Goal: Check status: Check status

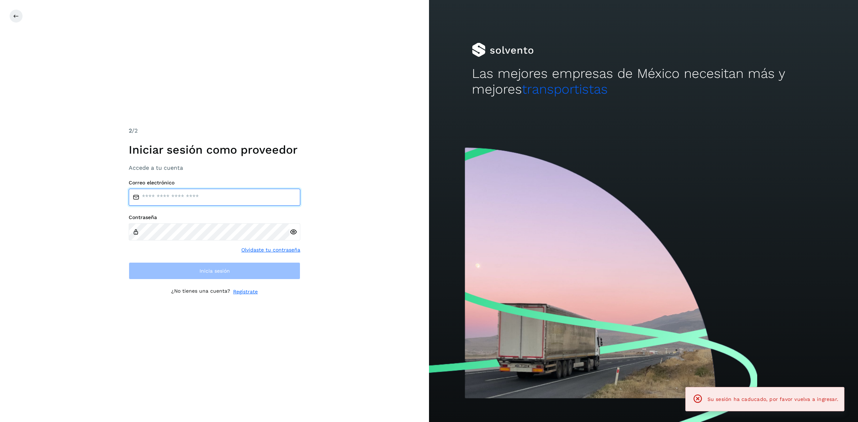
type input "**********"
click at [324, 304] on div "**********" at bounding box center [214, 211] width 429 height 422
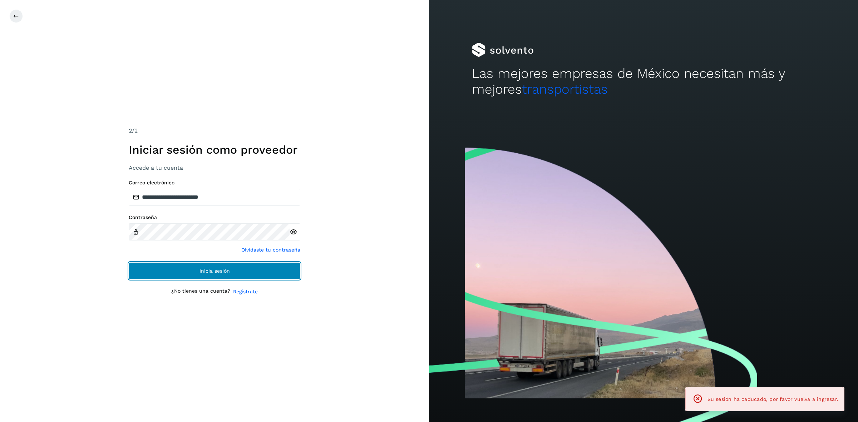
click at [291, 266] on button "Inicia sesión" at bounding box center [215, 270] width 172 height 17
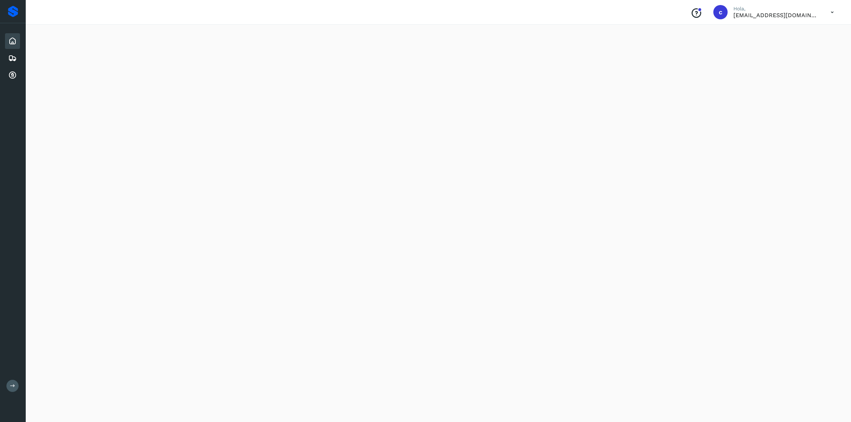
scroll to position [488, 0]
drag, startPoint x: 633, startPoint y: 275, endPoint x: 619, endPoint y: 315, distance: 42.5
click at [13, 54] on icon at bounding box center [12, 58] width 9 height 9
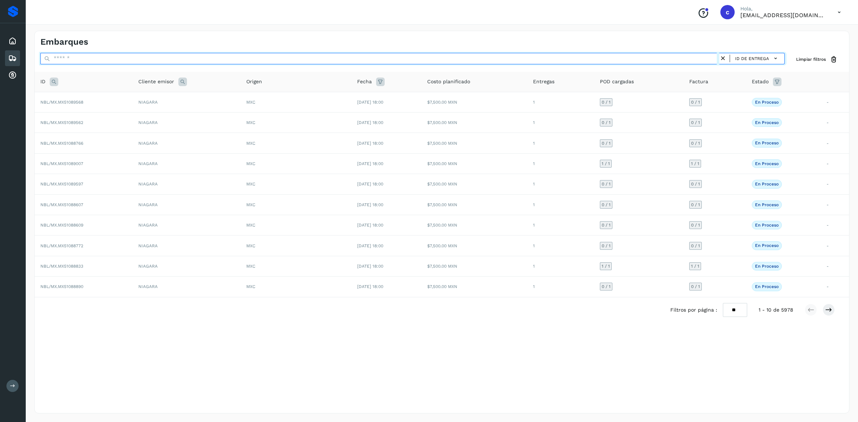
click at [88, 58] on input "text" at bounding box center [379, 58] width 679 height 11
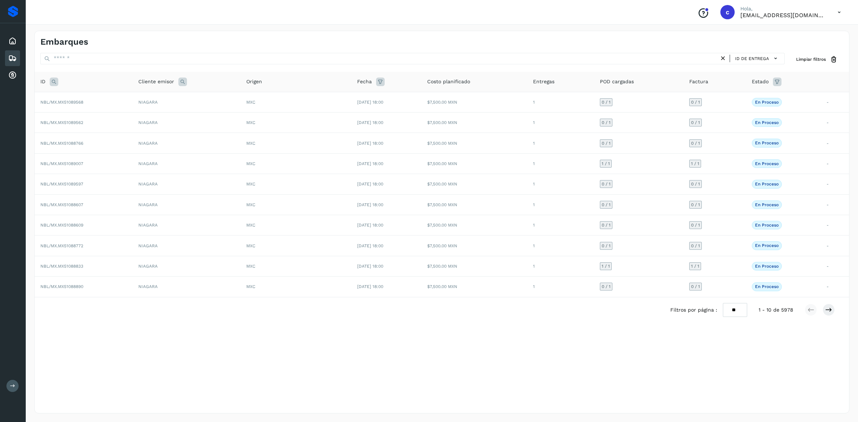
drag, startPoint x: 55, startPoint y: 83, endPoint x: 58, endPoint y: 87, distance: 4.4
click at [55, 83] on icon at bounding box center [54, 82] width 9 height 9
click at [78, 99] on input "text" at bounding box center [101, 99] width 88 height 11
paste input "**********"
type input "**********"
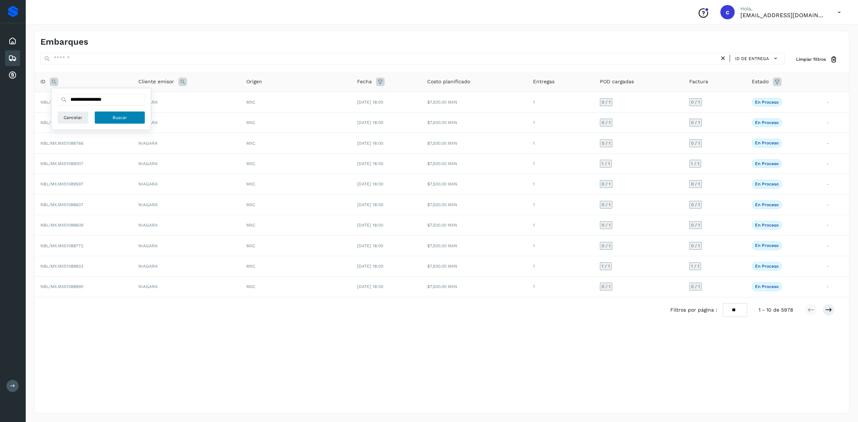
click at [107, 113] on button "Buscar" at bounding box center [119, 117] width 51 height 13
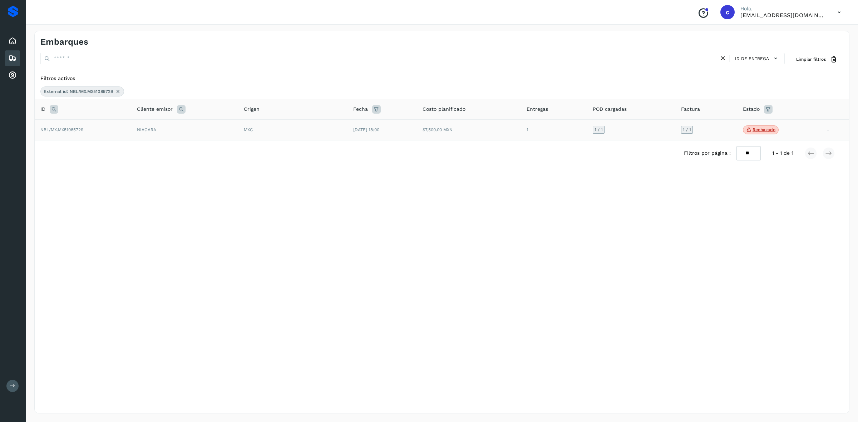
click at [467, 129] on td "$7,500.00 MXN" at bounding box center [469, 129] width 104 height 21
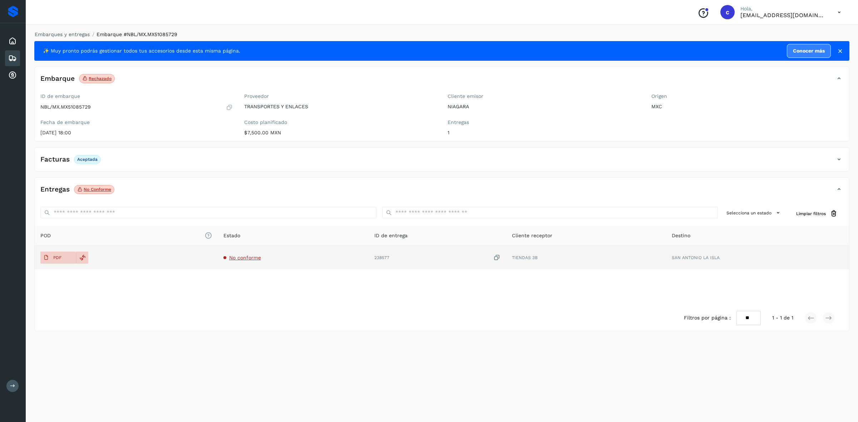
click at [257, 259] on span "No conforme" at bounding box center [245, 258] width 32 height 6
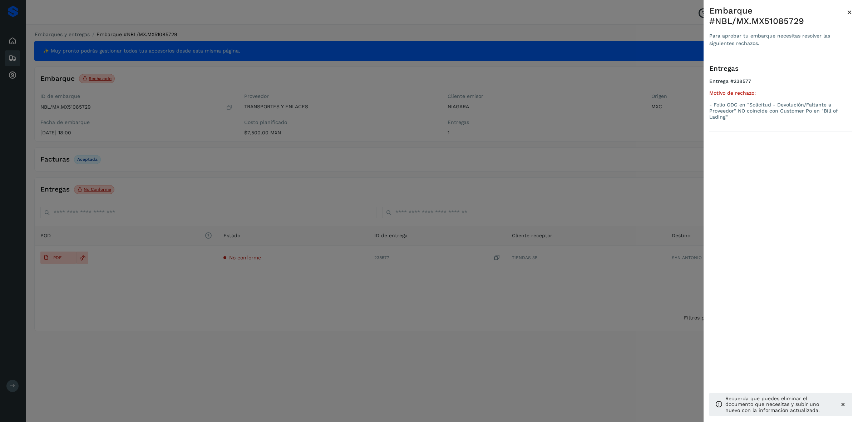
click at [290, 376] on div at bounding box center [429, 211] width 858 height 422
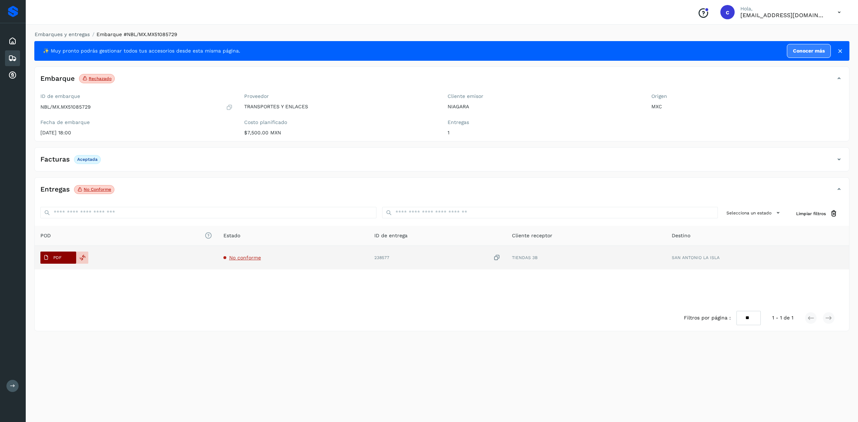
click at [56, 263] on span "PDF" at bounding box center [52, 257] width 24 height 11
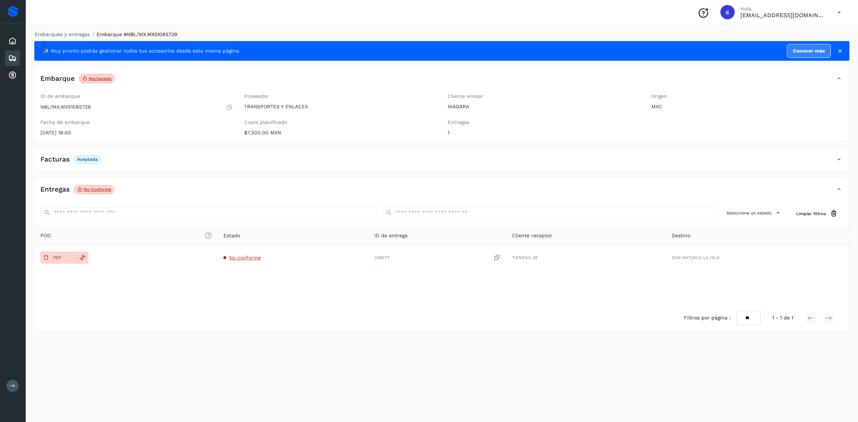
click at [8, 56] on icon at bounding box center [12, 58] width 9 height 9
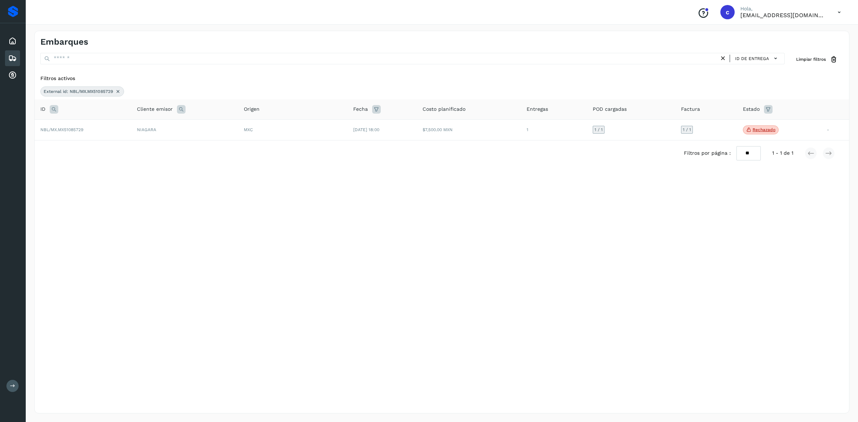
click at [119, 89] on icon at bounding box center [118, 92] width 6 height 6
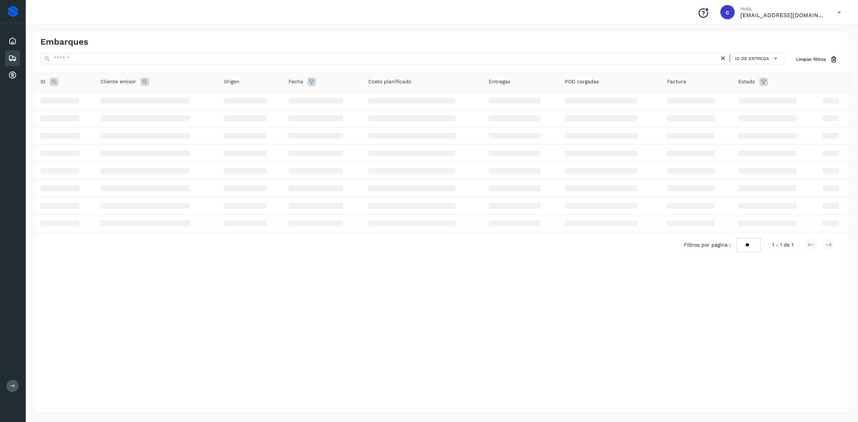
click at [51, 83] on icon at bounding box center [54, 82] width 9 height 9
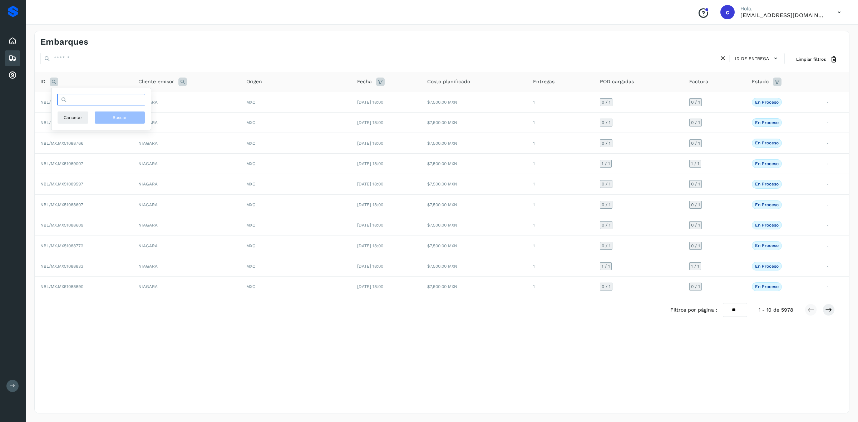
click at [67, 99] on input "text" at bounding box center [101, 99] width 88 height 11
paste input "**********"
type input "**********"
click at [123, 118] on span "Buscar" at bounding box center [120, 117] width 14 height 6
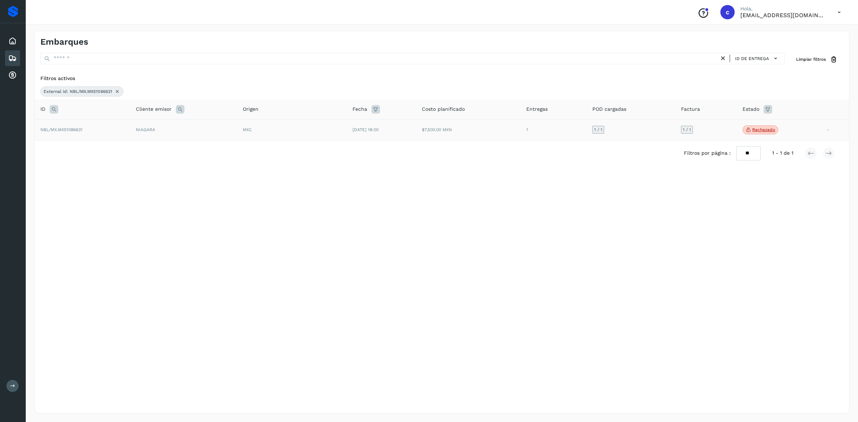
click at [183, 136] on td "NIAGARA" at bounding box center [183, 129] width 107 height 21
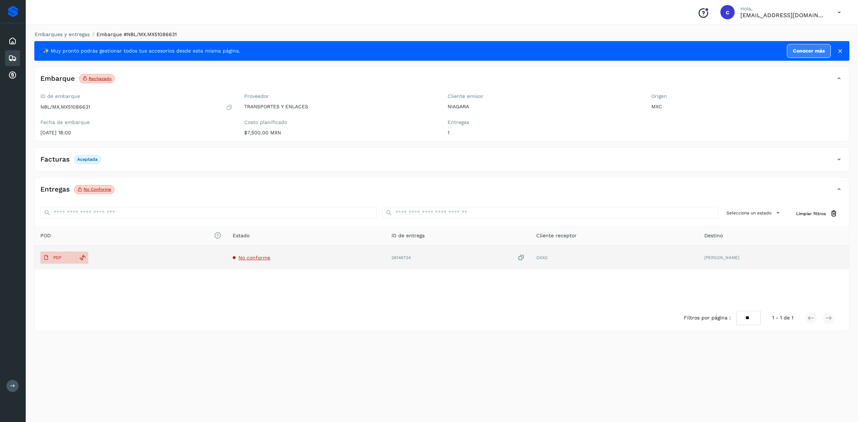
click at [270, 260] on span "No conforme" at bounding box center [255, 258] width 32 height 6
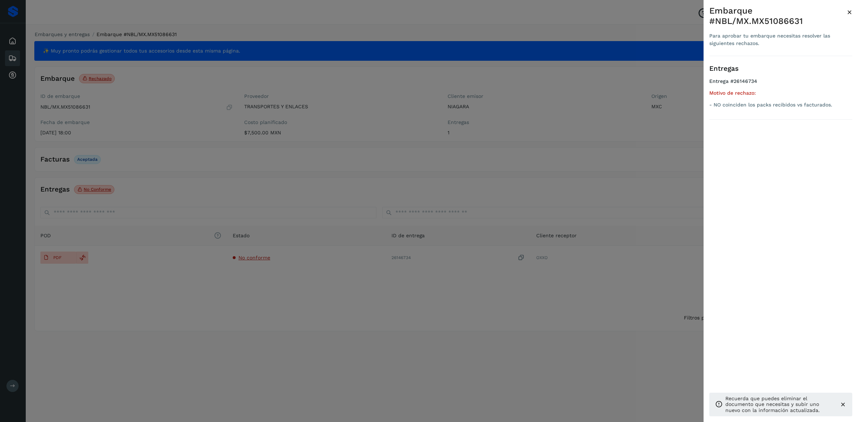
click at [250, 319] on div at bounding box center [429, 211] width 858 height 422
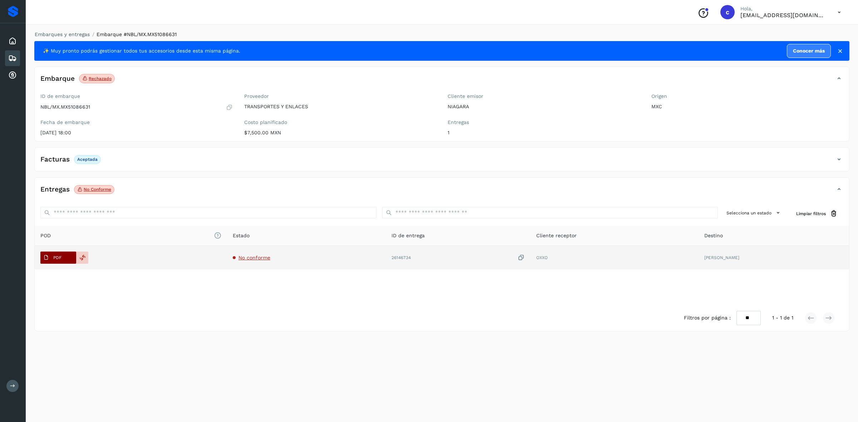
click at [57, 256] on p "PDF" at bounding box center [57, 257] width 8 height 5
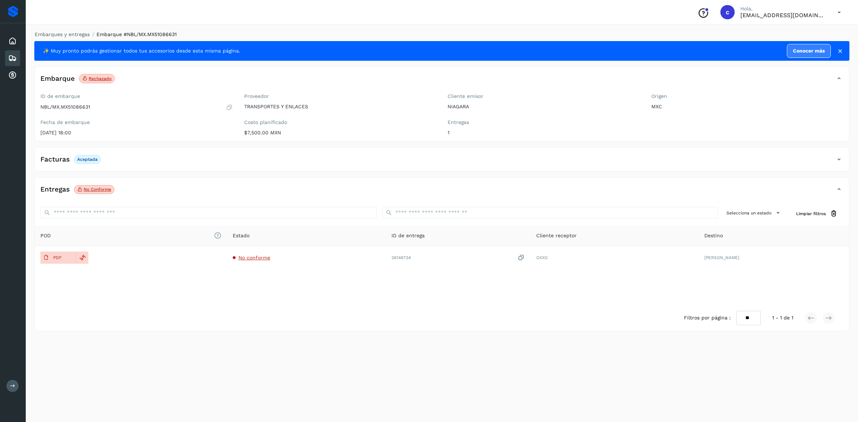
click at [13, 62] on div "Embarques" at bounding box center [12, 58] width 15 height 16
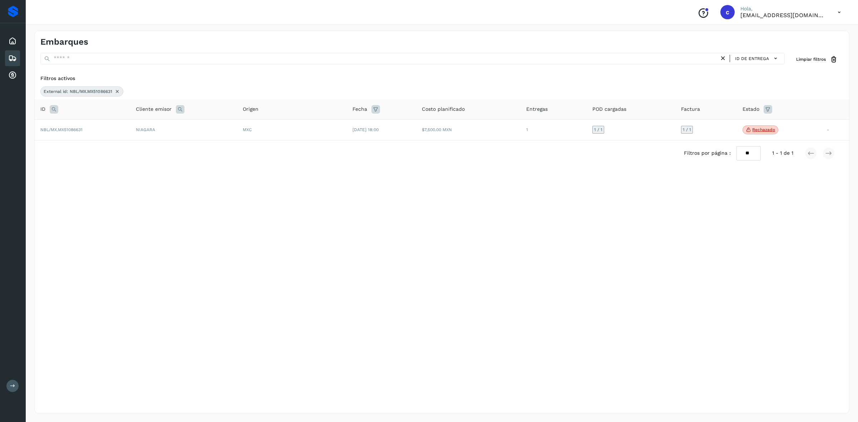
click at [119, 91] on icon at bounding box center [117, 92] width 6 height 6
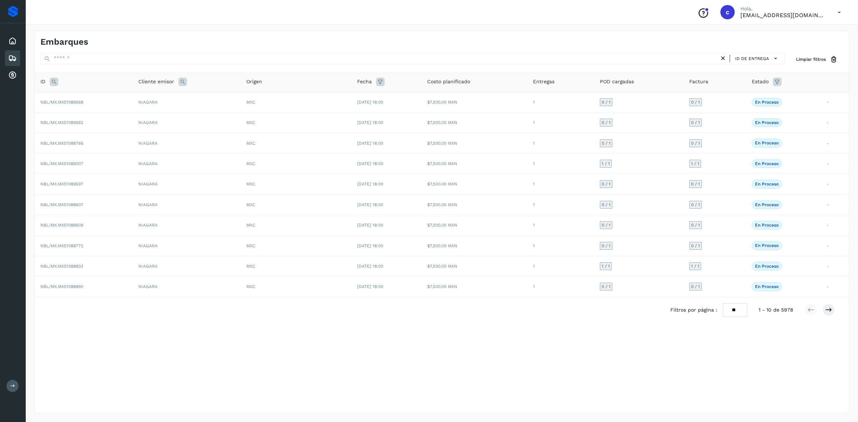
click at [53, 80] on icon at bounding box center [54, 82] width 9 height 9
click at [90, 99] on input "text" at bounding box center [101, 99] width 88 height 11
paste input "**********"
type input "**********"
click at [104, 116] on button "Buscar" at bounding box center [119, 117] width 51 height 13
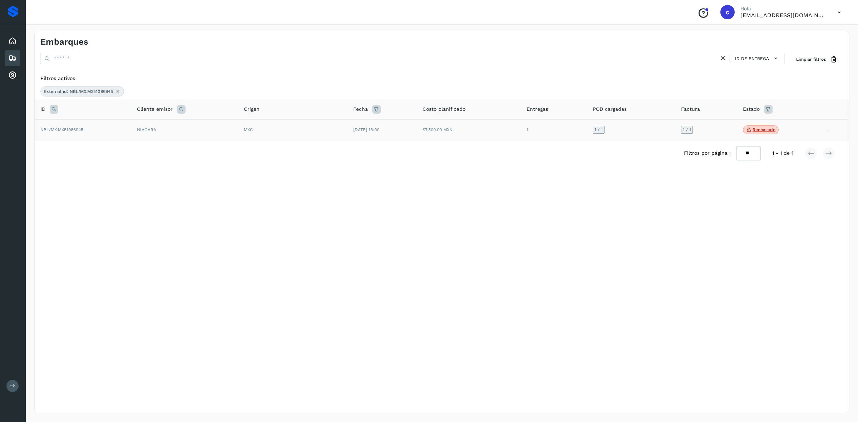
click at [96, 126] on td "NBL/MX.MX51086945" at bounding box center [83, 129] width 97 height 21
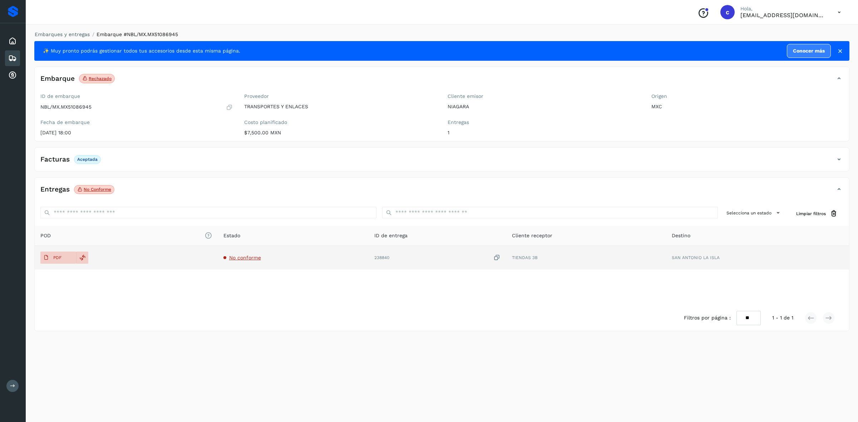
click at [249, 258] on span "No conforme" at bounding box center [245, 258] width 32 height 6
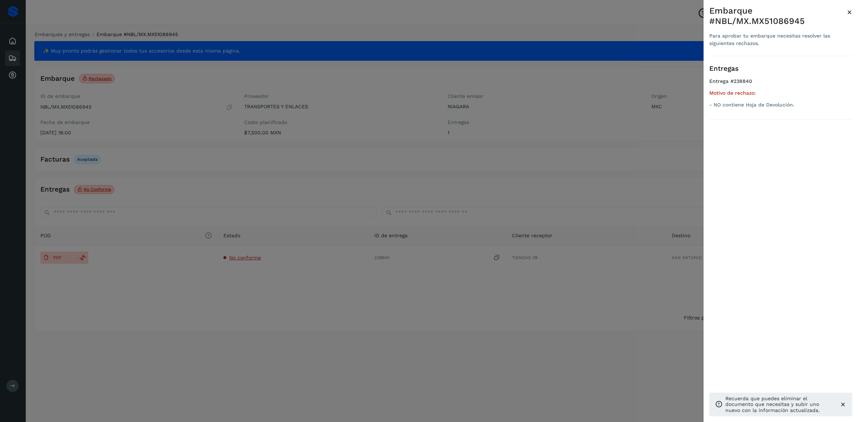
drag, startPoint x: 205, startPoint y: 310, endPoint x: 166, endPoint y: 297, distance: 41.1
click at [205, 310] on div at bounding box center [429, 211] width 858 height 422
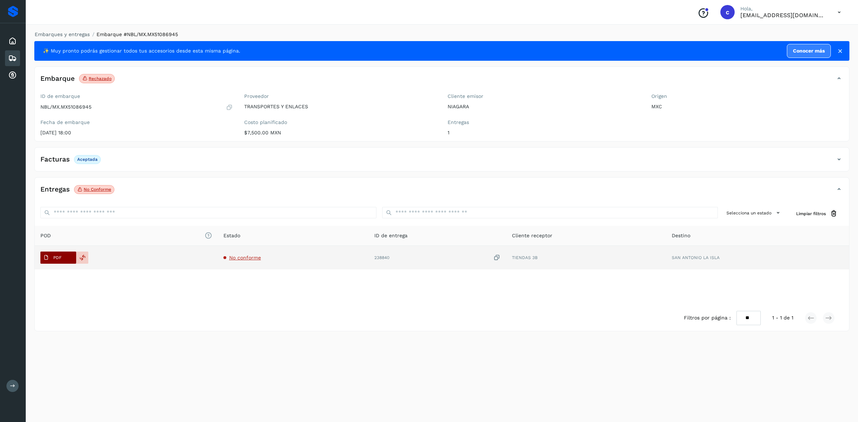
click at [48, 264] on button "PDF" at bounding box center [58, 258] width 36 height 12
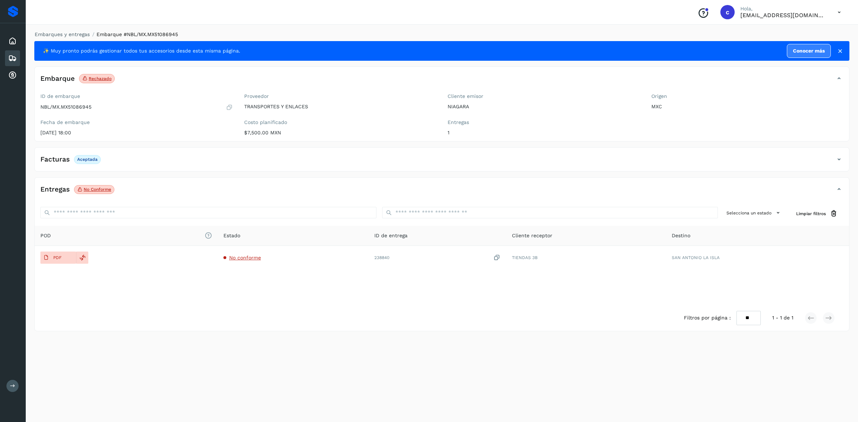
click at [9, 56] on icon at bounding box center [12, 58] width 9 height 9
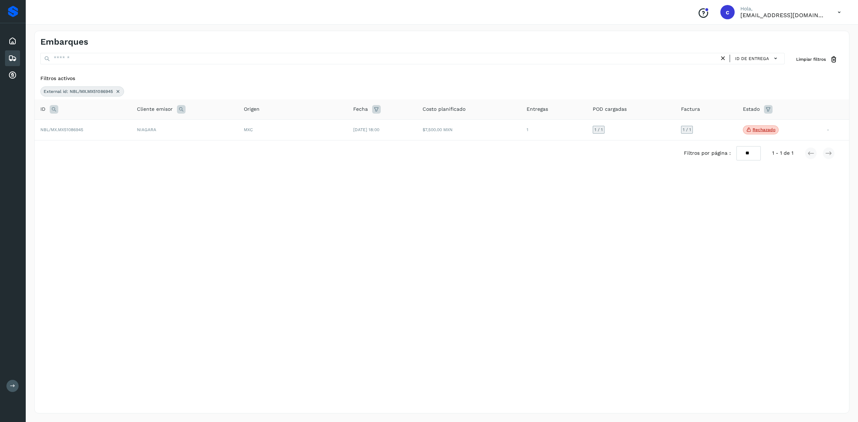
click at [118, 95] on div "External id: NBL/MX.MX51086945" at bounding box center [82, 92] width 84 height 10
click at [118, 88] on div "External id: NBL/MX.MX51086945" at bounding box center [82, 92] width 84 height 10
click at [117, 90] on icon at bounding box center [118, 92] width 6 height 6
